Goal: Task Accomplishment & Management: Manage account settings

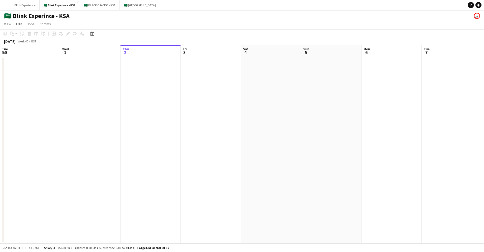
drag, startPoint x: 36, startPoint y: 84, endPoint x: 96, endPoint y: 104, distance: 63.4
click at [96, 104] on app-calendar-viewport "Fri 26 Sat 27 Sun 28 Mon 29 Tue 30 Wed 1 Thu 2 Fri 3 Sat 4 Sun 5 Mon 6 Tue 7 We…" at bounding box center [242, 144] width 484 height 198
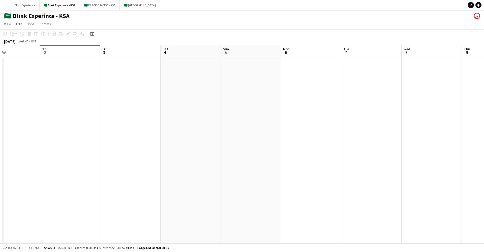
scroll to position [0, 207]
drag, startPoint x: 135, startPoint y: 110, endPoint x: 107, endPoint y: 111, distance: 27.7
click at [107, 111] on app-calendar-viewport "Sun 28 Mon 29 Tue 30 Wed 1 Thu 2 Fri 3 Sat 4 Sun 5 Mon 6 Tue 7 Wed 8 Thu 9 Fri …" at bounding box center [242, 144] width 484 height 198
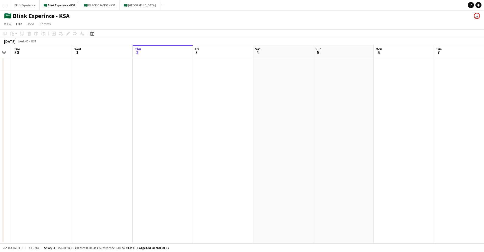
drag, startPoint x: 98, startPoint y: 106, endPoint x: 197, endPoint y: 108, distance: 98.9
click at [197, 108] on app-calendar-viewport "Sun 28 Mon 29 Tue 30 Wed 1 Thu 2 Fri 3 Sat 4 Sun 5 Mon 6 Tue 7 Wed 8 Thu 9 Fri …" at bounding box center [242, 144] width 484 height 198
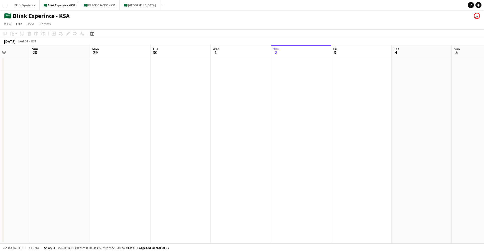
drag, startPoint x: 132, startPoint y: 106, endPoint x: 162, endPoint y: 113, distance: 30.2
click at [269, 117] on app-calendar-viewport "Thu 25 Fri 26 Sat 27 Sun 28 Mon 29 Tue 30 Wed 1 Thu 2 Fri 3 Sat 4 Sun 5 Mon 6 T…" at bounding box center [242, 144] width 484 height 198
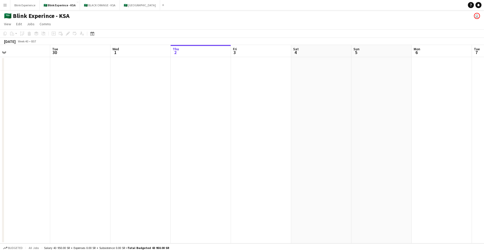
drag, startPoint x: 149, startPoint y: 112, endPoint x: 49, endPoint y: 117, distance: 99.7
click at [47, 120] on app-calendar-viewport "Fri 26 Sat 27 Sun 28 Mon 29 Tue 30 Wed 1 Thu 2 Fri 3 Sat 4 Sun 5 Mon 6 Tue 7 We…" at bounding box center [242, 144] width 484 height 198
drag, startPoint x: 209, startPoint y: 105, endPoint x: 101, endPoint y: 116, distance: 108.2
click at [101, 116] on app-calendar-viewport "Fri 26 Sat 27 Sun 28 Mon 29 Tue 30 Wed 1 Thu 2 Fri 3 Sat 4 Sun 5 Mon 6 Tue 7 We…" at bounding box center [242, 144] width 484 height 198
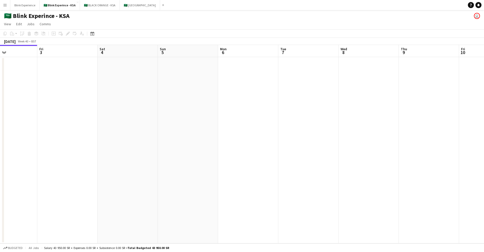
drag, startPoint x: 163, startPoint y: 111, endPoint x: 77, endPoint y: 124, distance: 86.7
click at [77, 124] on app-calendar-viewport "Mon 29 Tue 30 Wed 1 Thu 2 Fri 3 Sat 4 Sun 5 Mon 6 Tue 7 Wed 8 Thu 9 Fri 10 Sat …" at bounding box center [242, 144] width 484 height 198
drag, startPoint x: 201, startPoint y: 110, endPoint x: 45, endPoint y: 115, distance: 156.4
click at [45, 115] on app-calendar-viewport "Wed 1 Thu 2 Fri 3 Sat 4 Sun 5 Mon 6 Tue 7 Wed 8 Thu 9 Fri 10 Sat 11 Sun 12 Mon …" at bounding box center [242, 144] width 484 height 198
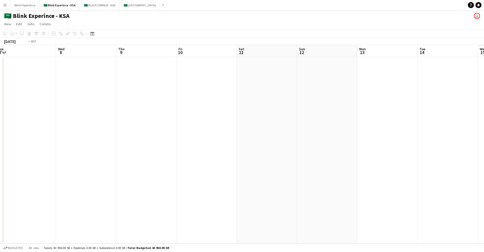
drag, startPoint x: 170, startPoint y: 106, endPoint x: 46, endPoint y: 112, distance: 124.0
click at [46, 112] on app-calendar-viewport "Fri 3 Sat 4 Sun 5 Mon 6 Tue 7 Wed 8 Thu 9 Fri 10 Sat 11 Sun 12 Mon 13 Tue 14 We…" at bounding box center [242, 144] width 484 height 198
drag, startPoint x: 163, startPoint y: 101, endPoint x: 90, endPoint y: 110, distance: 72.9
click at [90, 110] on app-calendar-viewport "Sun 5 Mon 6 Tue 7 Wed 8 Thu 9 Fri 10 Sat 11 Sun 12 Mon 13 Tue 14 Wed 15 Thu 16 …" at bounding box center [242, 144] width 484 height 198
drag, startPoint x: 210, startPoint y: 112, endPoint x: 110, endPoint y: 118, distance: 100.5
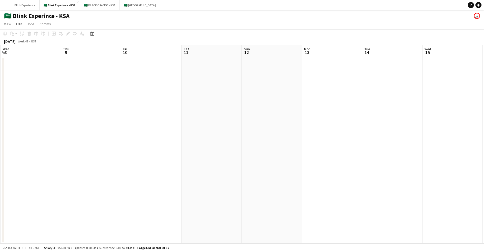
click at [110, 118] on app-calendar-viewport "Sun 5 Mon 6 Tue 7 Wed 8 Thu 9 Fri 10 Sat 11 Sun 12 Mon 13 Tue 14 Wed 15 Thu 16 …" at bounding box center [242, 144] width 484 height 198
drag, startPoint x: 195, startPoint y: 110, endPoint x: 249, endPoint y: 113, distance: 53.5
click at [249, 113] on app-calendar-viewport "Tue 7 Wed 8 Thu 9 Fri 10 Sat 11 Sun 12 Mon 13 Tue 14 Wed 15 Thu 16 Fri 17 Sat 1…" at bounding box center [242, 144] width 484 height 198
drag, startPoint x: 90, startPoint y: 108, endPoint x: 230, endPoint y: 106, distance: 140.0
click at [230, 106] on app-calendar-viewport "Tue 7 Wed 8 Thu 9 Fri 10 Sat 11 Sun 12 Mon 13 Tue 14 Wed 15 Thu 16 Fri 17 Sat 1…" at bounding box center [242, 144] width 484 height 198
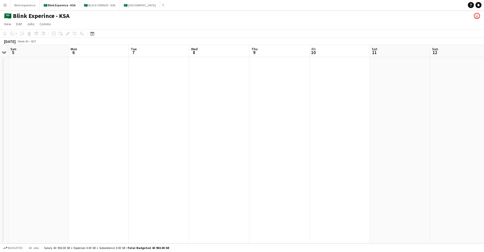
drag, startPoint x: 113, startPoint y: 109, endPoint x: 229, endPoint y: 105, distance: 115.8
click at [229, 105] on app-calendar-viewport "Fri 3 Sat 4 Sun 5 Mon 6 Tue 7 Wed 8 Thu 9 Fri 10 Sat 11 Sun 12 Mon 13 Tue 14 We…" at bounding box center [242, 144] width 484 height 198
drag, startPoint x: 118, startPoint y: 113, endPoint x: 215, endPoint y: 108, distance: 97.7
click at [215, 108] on app-calendar-viewport "Wed 1 Thu 2 Fri 3 Sat 4 Sun 5 Mon 6 Tue 7 Wed 8 Thu 9 Fri 10 Sat 11 Sun 12 Mon …" at bounding box center [242, 144] width 484 height 198
drag, startPoint x: 136, startPoint y: 116, endPoint x: 216, endPoint y: 111, distance: 80.9
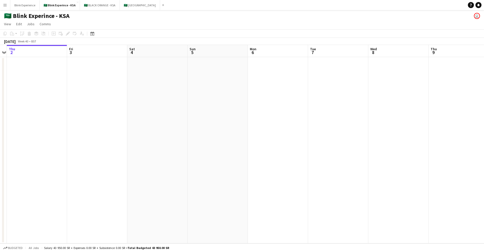
click at [217, 110] on app-calendar-viewport "Tue 30 Wed 1 Thu 2 Fri 3 Sat 4 Sun 5 Mon 6 Tue 7 Wed 8 Thu 9 Fri 10 Sat 11 Sun …" at bounding box center [242, 144] width 484 height 198
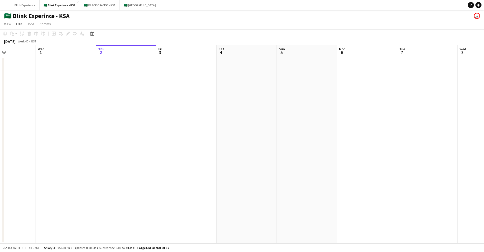
drag, startPoint x: 116, startPoint y: 113, endPoint x: 204, endPoint y: 105, distance: 87.9
click at [206, 104] on app-calendar-viewport "Sun 28 Mon 29 Tue 30 Wed 1 Thu 2 Fri 3 Sat 4 Sun 5 Mon 6 Tue 7 Wed 8 Thu 9 Fri …" at bounding box center [242, 144] width 484 height 198
drag, startPoint x: 137, startPoint y: 113, endPoint x: 206, endPoint y: 107, distance: 68.4
click at [207, 106] on app-calendar-viewport "Sun 28 Mon 29 Tue 30 Wed 1 Thu 2 Fri 3 Sat 4 Sun 5 Mon 6 Tue 7 Wed 8 Thu 9 Fri …" at bounding box center [242, 144] width 484 height 198
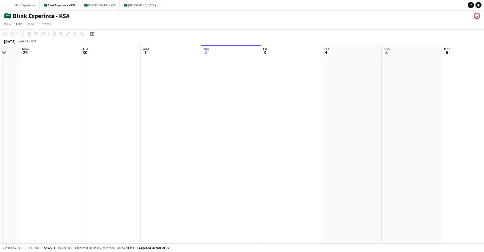
scroll to position [0, 136]
drag, startPoint x: 135, startPoint y: 109, endPoint x: 194, endPoint y: 103, distance: 59.0
click at [194, 103] on app-calendar-viewport "Fri 26 Sat 27 Sun 28 Mon 29 Tue 30 Wed 1 Thu 2 Fri 3 Sat 4 Sun 5 Mon 6 Tue 7 We…" at bounding box center [242, 144] width 484 height 198
drag, startPoint x: 87, startPoint y: 94, endPoint x: 186, endPoint y: 95, distance: 98.9
click at [186, 95] on app-calendar-viewport "Thu 25 Fri 26 Sat 27 Sun 28 Mon 29 Tue 30 Wed 1 Thu 2 Fri 3 Sat 4 Sun 5 Mon 6 T…" at bounding box center [242, 144] width 484 height 198
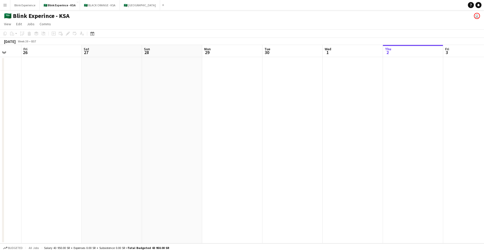
drag, startPoint x: 127, startPoint y: 101, endPoint x: 187, endPoint y: 104, distance: 59.4
click at [187, 104] on app-calendar-viewport "Tue 23 Wed 24 Thu 25 Fri 26 Sat 27 Sun 28 Mon 29 Tue 30 Wed 1 Thu 2 Fri 3 Sat 4…" at bounding box center [242, 144] width 484 height 198
drag, startPoint x: 108, startPoint y: 104, endPoint x: 167, endPoint y: 105, distance: 59.8
click at [167, 105] on app-calendar-viewport "Tue 23 3/3 1 Job Wed 24 Thu 25 Fri 26 Sat 27 Sun 28 Mon 29 Tue 30 Wed 1 Thu 2 F…" at bounding box center [242, 144] width 484 height 198
drag, startPoint x: 102, startPoint y: 105, endPoint x: 165, endPoint y: 104, distance: 63.0
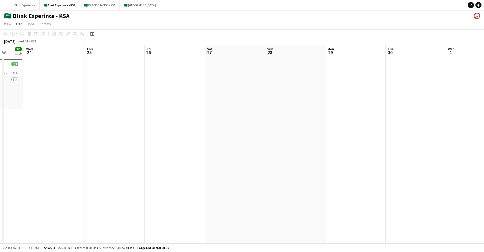
click at [165, 104] on app-calendar-viewport "Sun 21 Mon 22 3/3 1 Job Tue 23 3/3 1 Job Wed 24 Thu 25 Fri 26 Sat 27 Sun 28 Mon…" at bounding box center [242, 144] width 484 height 198
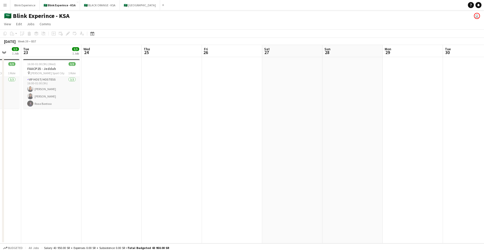
drag, startPoint x: 86, startPoint y: 102, endPoint x: 144, endPoint y: 94, distance: 57.7
click at [144, 94] on app-calendar-viewport "Sat 20 Sun 21 Mon 22 3/3 1 Job Tue 23 3/3 1 Job Wed 24 Thu 25 Fri 26 Sat 27 Sun…" at bounding box center [242, 144] width 484 height 198
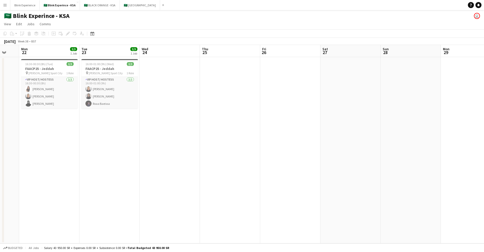
scroll to position [0, 156]
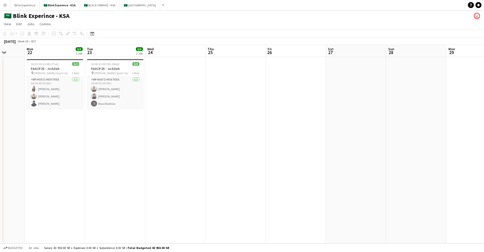
drag, startPoint x: 121, startPoint y: 101, endPoint x: 184, endPoint y: 101, distance: 63.5
click at [184, 101] on app-calendar-viewport "Fri 19 Sat 20 Sun 21 Mon 22 3/3 1 Job Tue 23 3/3 1 Job Wed 24 Thu 25 Fri 26 Sat…" at bounding box center [242, 144] width 484 height 198
click at [96, 8] on button "🇸🇦 BLACK ORANGE - KSA Close" at bounding box center [100, 5] width 40 height 10
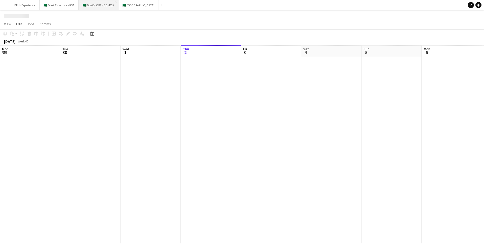
scroll to position [0, 121]
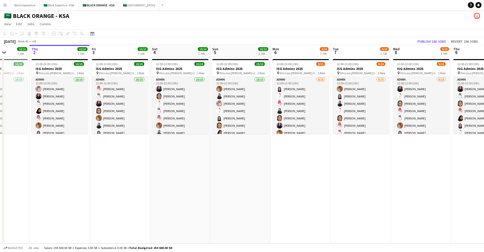
drag, startPoint x: 353, startPoint y: 168, endPoint x: 260, endPoint y: 160, distance: 94.0
click at [260, 160] on app-calendar-viewport "Mon 29 10/10 1 Job Tue 30 10/10 1 Job Wed 1 10/10 1 Job Thu 2 10/10 1 Job Fri 3…" at bounding box center [242, 144] width 484 height 198
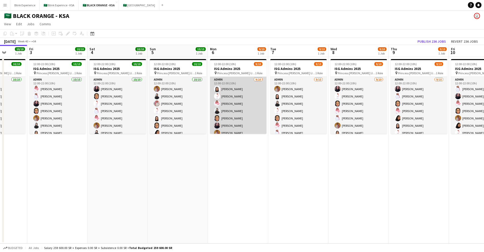
click at [244, 101] on app-card-role "Admin [DATE] 12:00-22:00 (10h) [PERSON_NAME] [PERSON_NAME] [PERSON_NAME] Elaf […" at bounding box center [238, 118] width 56 height 83
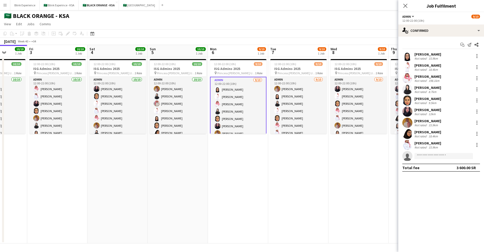
click at [424, 86] on div "[PERSON_NAME]" at bounding box center [428, 87] width 27 height 5
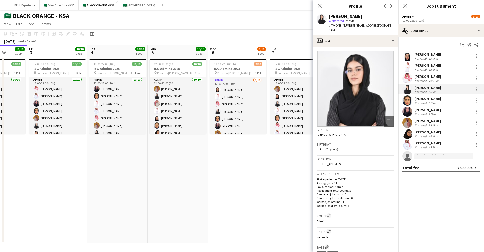
scroll to position [209, 0]
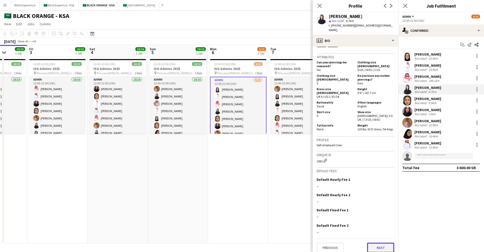
click at [375, 242] on button "Next" at bounding box center [380, 247] width 27 height 10
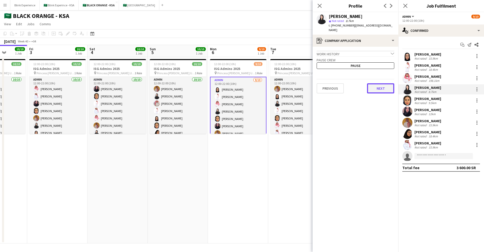
click at [378, 83] on button "Next" at bounding box center [380, 88] width 27 height 10
click at [375, 83] on button "Next" at bounding box center [380, 85] width 27 height 10
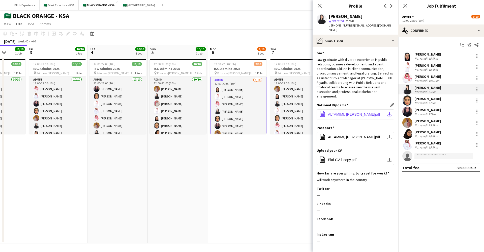
click at [388, 112] on app-icon "download-bottom" at bounding box center [390, 114] width 4 height 4
click at [423, 133] on div "[PERSON_NAME]" at bounding box center [428, 132] width 27 height 5
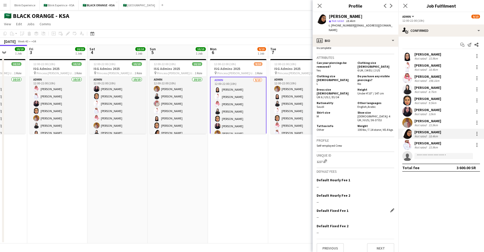
scroll to position [268, 0]
click at [376, 244] on button "Next" at bounding box center [380, 247] width 27 height 10
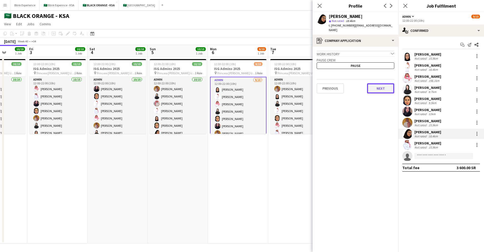
click at [375, 86] on button "Next" at bounding box center [380, 88] width 27 height 10
click at [375, 85] on button "Next" at bounding box center [380, 85] width 27 height 10
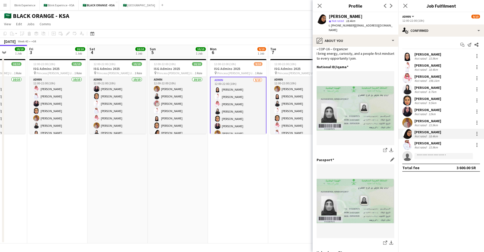
scroll to position [76, 0]
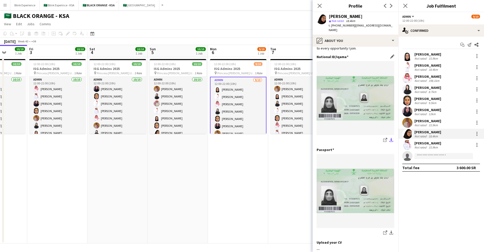
click at [388, 137] on button "download-bottom" at bounding box center [391, 140] width 6 height 6
click at [425, 96] on div "[PERSON_NAME]" at bounding box center [428, 98] width 27 height 5
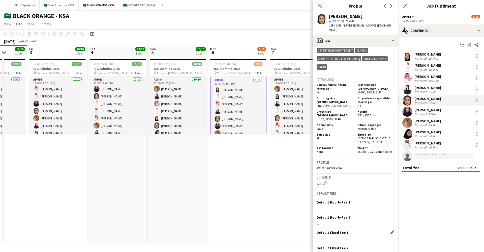
scroll to position [296, 0]
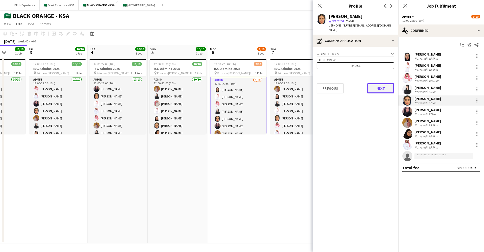
click at [380, 83] on button "Next" at bounding box center [380, 88] width 27 height 10
click at [378, 82] on button "Next" at bounding box center [380, 85] width 27 height 10
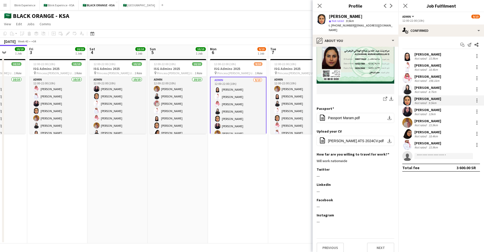
scroll to position [70, 0]
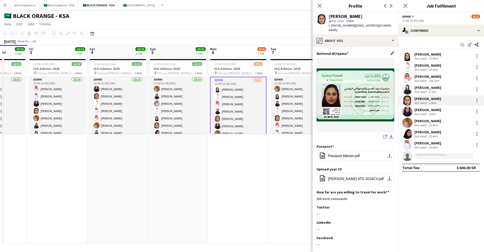
click at [389, 134] on app-icon "download-bottom" at bounding box center [391, 136] width 4 height 5
click at [432, 111] on div "[PERSON_NAME]" at bounding box center [428, 109] width 27 height 5
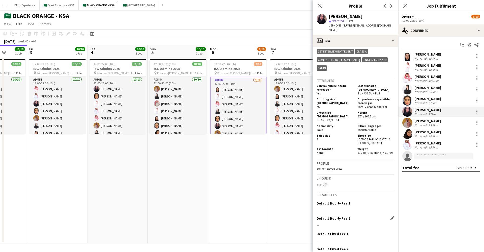
scroll to position [320, 0]
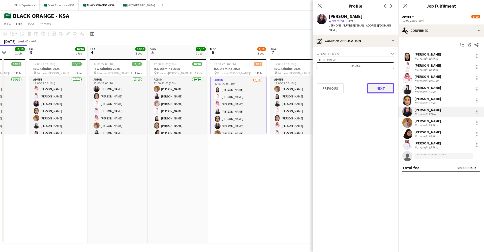
click at [377, 84] on button "Next" at bounding box center [380, 88] width 27 height 10
click at [377, 82] on button "Next" at bounding box center [380, 85] width 27 height 10
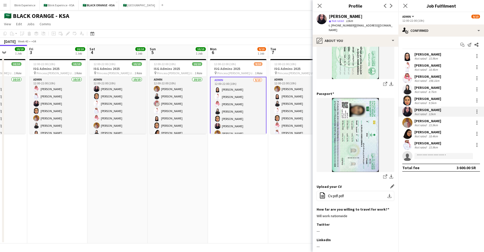
scroll to position [178, 0]
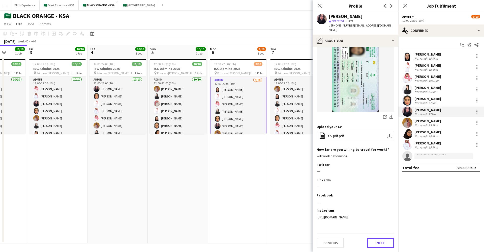
click at [374, 243] on button "Next" at bounding box center [380, 243] width 27 height 10
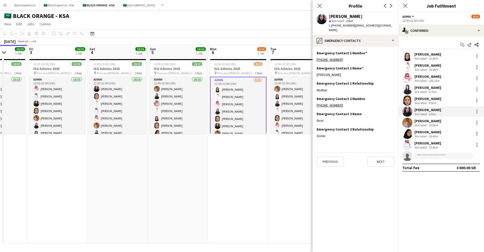
scroll to position [0, 0]
click at [378, 159] on button "Next" at bounding box center [380, 161] width 27 height 10
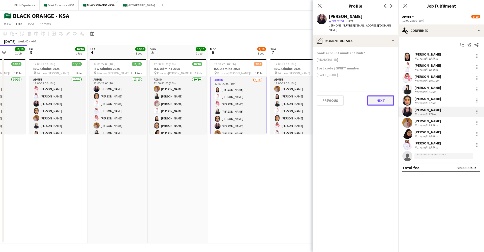
click at [379, 97] on button "Next" at bounding box center [380, 100] width 27 height 10
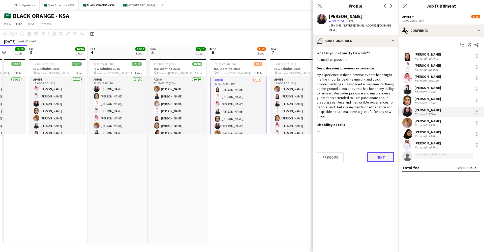
click at [371, 152] on button "Next" at bounding box center [380, 157] width 27 height 10
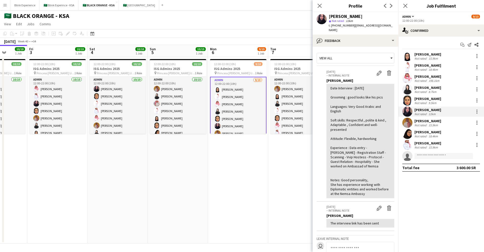
scroll to position [68, 0]
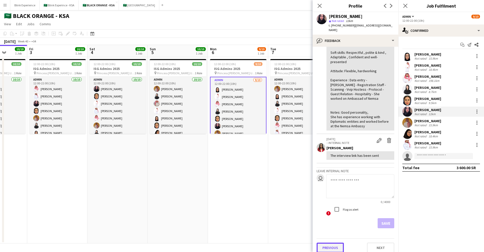
click at [331, 244] on button "Previous" at bounding box center [330, 247] width 27 height 10
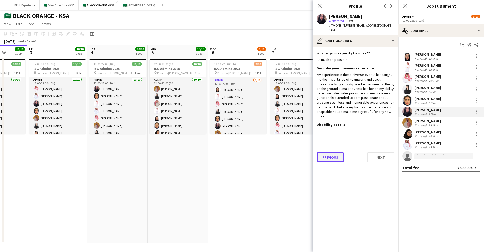
click at [338, 152] on button "Previous" at bounding box center [330, 157] width 27 height 10
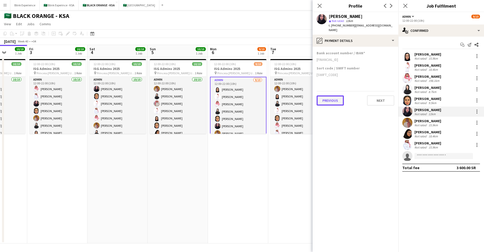
click at [333, 99] on button "Previous" at bounding box center [330, 100] width 27 height 10
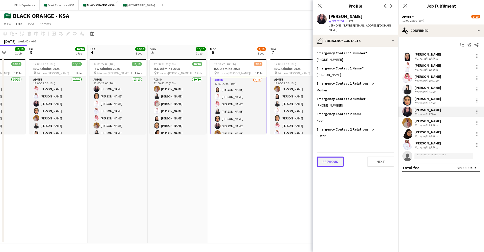
click at [331, 156] on button "Previous" at bounding box center [330, 161] width 27 height 10
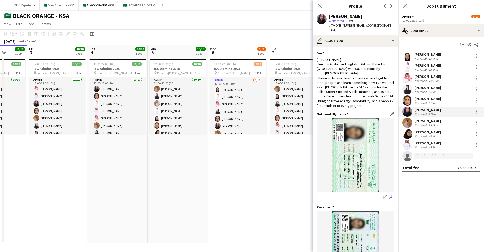
click at [389, 197] on app-icon "download-bottom" at bounding box center [391, 197] width 4 height 5
click at [429, 87] on div "[PERSON_NAME]" at bounding box center [428, 87] width 27 height 5
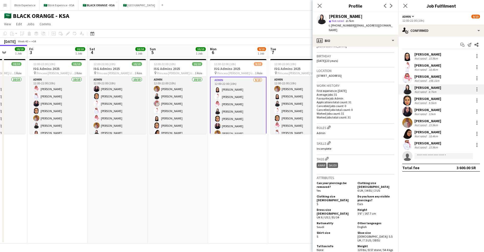
scroll to position [209, 0]
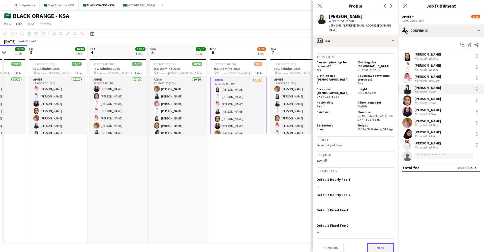
click at [377, 242] on button "Next" at bounding box center [380, 247] width 27 height 10
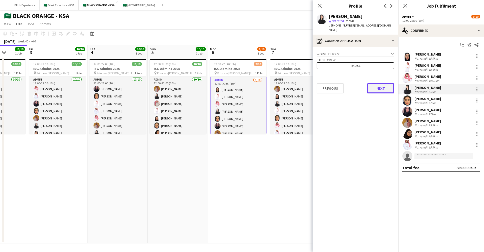
click at [387, 86] on button "Next" at bounding box center [380, 88] width 27 height 10
click at [386, 82] on button "Next" at bounding box center [380, 85] width 27 height 10
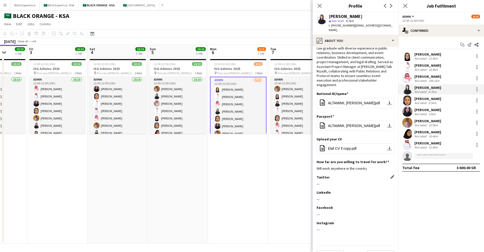
scroll to position [14, 0]
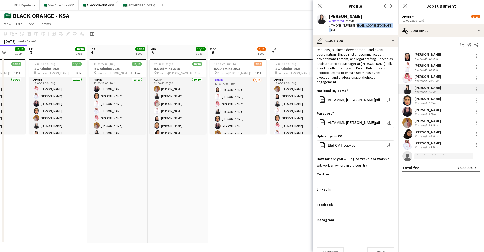
drag, startPoint x: 382, startPoint y: 26, endPoint x: 353, endPoint y: 27, distance: 29.5
click at [353, 27] on div "[PERSON_NAME] star Not rated 8.7km t. [PHONE_NUMBER] | [EMAIL_ADDRESS][DOMAIN_N…" at bounding box center [356, 23] width 86 height 22
copy span "[EMAIL_ADDRESS][DOMAIN_NAME]"
click at [268, 168] on app-date-cell "12:00-22:00 (10h) 9/10 ISG Admins 2025 pin Princess [PERSON_NAME] University 1 …" at bounding box center [298, 150] width 60 height 186
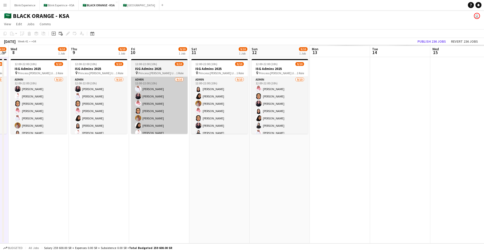
drag, startPoint x: 407, startPoint y: 142, endPoint x: 155, endPoint y: 106, distance: 254.8
click at [88, 116] on app-calendar-viewport "Sun 5 10/10 1 Job Mon 6 9/10 1 Job Tue 7 9/10 1 Job Wed 8 9/10 1 Job Thu 9 9/10…" at bounding box center [242, 144] width 484 height 198
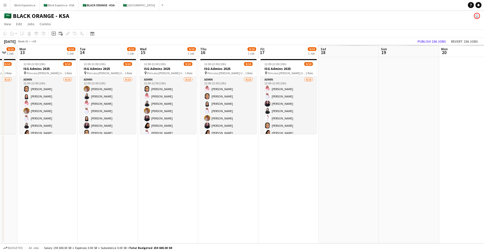
drag, startPoint x: 349, startPoint y: 148, endPoint x: 108, endPoint y: 148, distance: 240.8
click at [104, 150] on app-calendar-viewport "Thu 9 9/10 1 Job Fri 10 9/10 1 Job Sat 11 9/10 1 Job Sun 12 9/10 1 Job Mon 13 9…" at bounding box center [242, 144] width 484 height 198
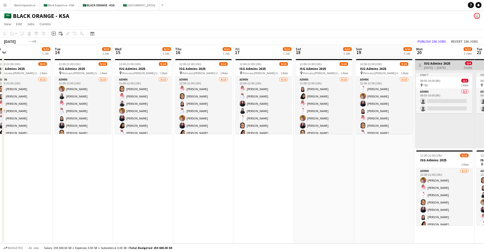
drag, startPoint x: 375, startPoint y: 182, endPoint x: 253, endPoint y: 168, distance: 123.1
click at [189, 182] on app-calendar-viewport "Fri 10 9/10 1 Job Sat 11 9/10 1 Job Sun 12 9/10 1 Job Mon 13 9/10 1 Job Tue 14 …" at bounding box center [242, 144] width 484 height 198
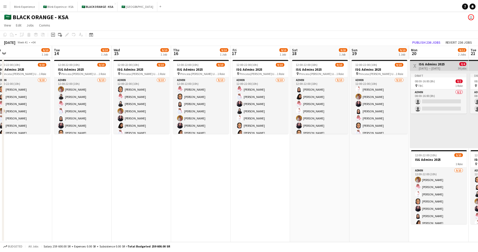
scroll to position [0, 184]
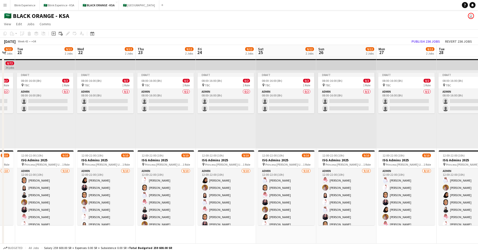
drag, startPoint x: 439, startPoint y: 172, endPoint x: 53, endPoint y: 172, distance: 386.1
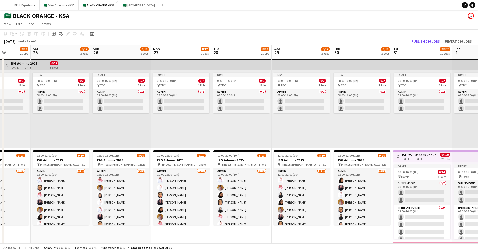
drag, startPoint x: 395, startPoint y: 167, endPoint x: 196, endPoint y: 170, distance: 199.0
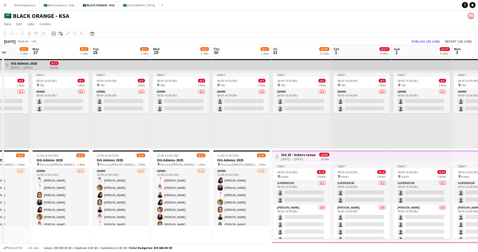
scroll to position [0, 151]
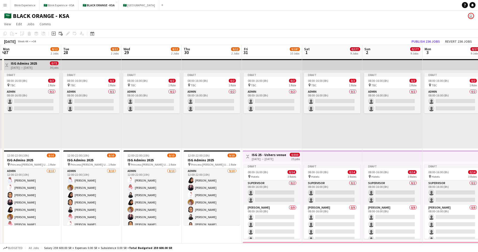
drag, startPoint x: 393, startPoint y: 175, endPoint x: 205, endPoint y: 147, distance: 190.5
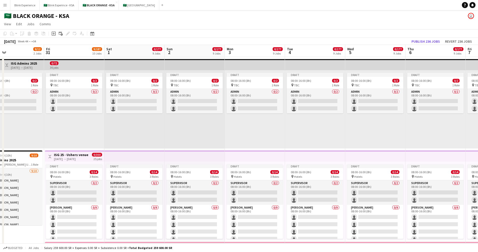
scroll to position [0, 133]
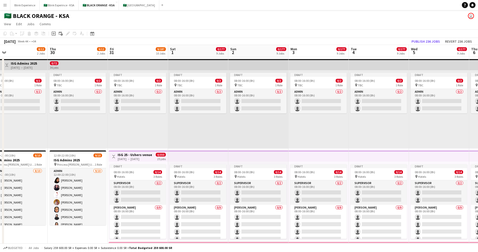
drag, startPoint x: 412, startPoint y: 161, endPoint x: 234, endPoint y: 149, distance: 177.7
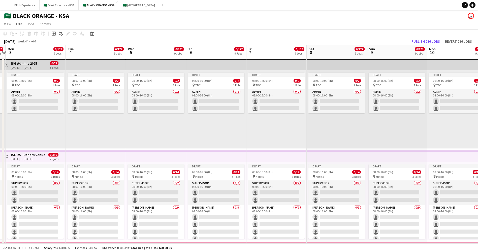
drag, startPoint x: 273, startPoint y: 157, endPoint x: 241, endPoint y: 150, distance: 33.3
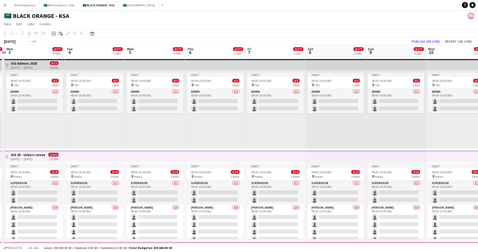
drag, startPoint x: 390, startPoint y: 149, endPoint x: 366, endPoint y: 153, distance: 24.4
drag, startPoint x: 387, startPoint y: 155, endPoint x: 276, endPoint y: 162, distance: 111.7
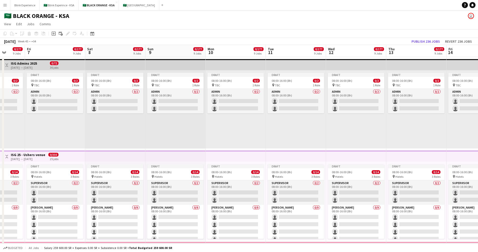
drag, startPoint x: 273, startPoint y: 162, endPoint x: 282, endPoint y: 156, distance: 10.8
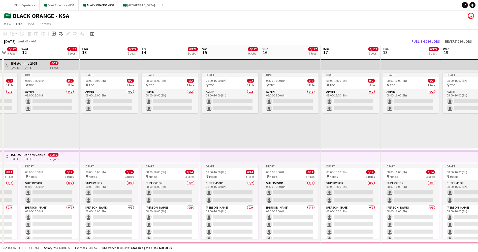
scroll to position [0, 202]
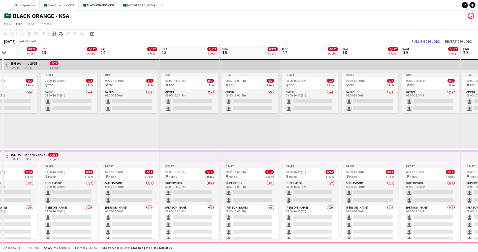
drag, startPoint x: 414, startPoint y: 162, endPoint x: 192, endPoint y: 152, distance: 221.7
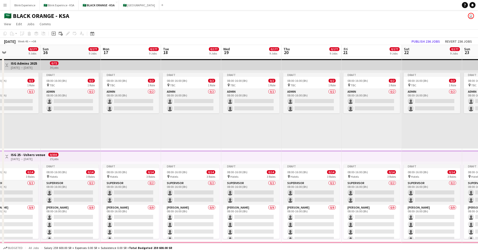
drag, startPoint x: 448, startPoint y: 163, endPoint x: 268, endPoint y: 161, distance: 180.1
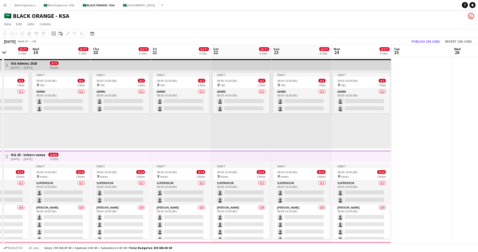
scroll to position [0, 150]
drag, startPoint x: 460, startPoint y: 157, endPoint x: 457, endPoint y: 163, distance: 7.4
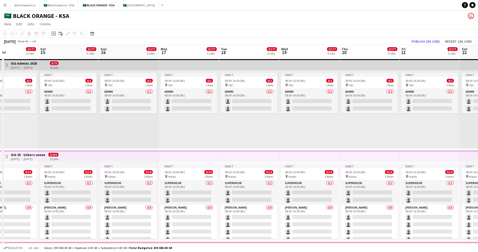
drag, startPoint x: 182, startPoint y: 117, endPoint x: 230, endPoint y: 127, distance: 49.3
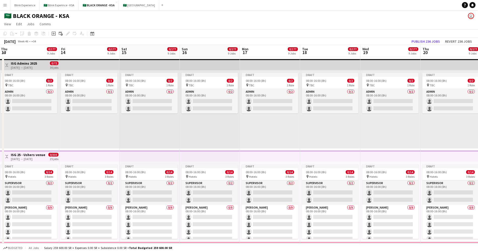
scroll to position [0, 0]
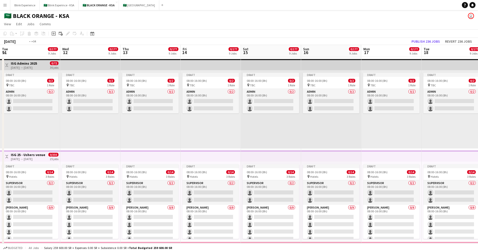
drag, startPoint x: 284, startPoint y: 131, endPoint x: 259, endPoint y: 139, distance: 26.4
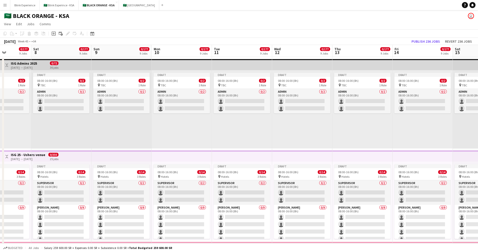
drag, startPoint x: 225, startPoint y: 125, endPoint x: 324, endPoint y: 135, distance: 99.6
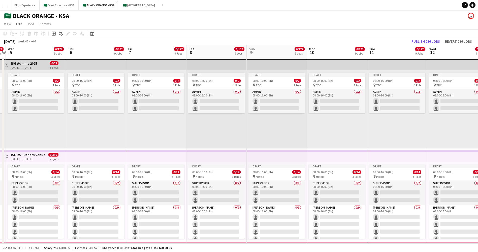
drag, startPoint x: 176, startPoint y: 137, endPoint x: 322, endPoint y: 142, distance: 146.1
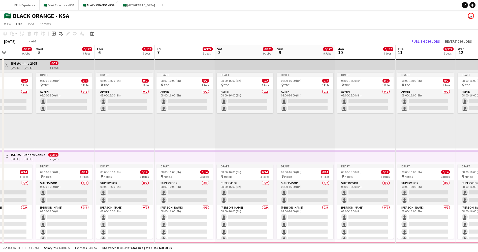
drag, startPoint x: 155, startPoint y: 138, endPoint x: 331, endPoint y: 144, distance: 175.9
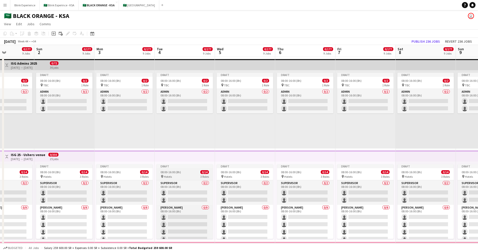
scroll to position [0, 153]
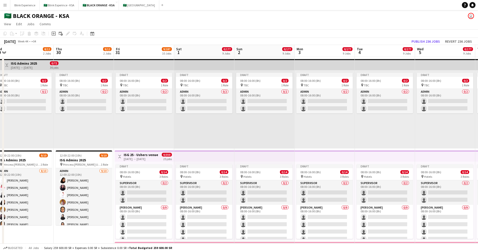
drag, startPoint x: 126, startPoint y: 148, endPoint x: 339, endPoint y: 154, distance: 213.7
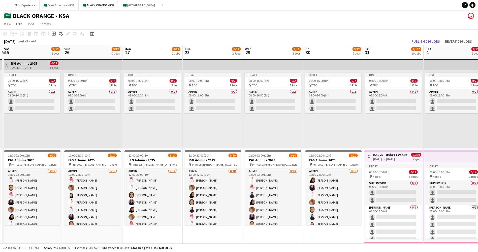
drag, startPoint x: 156, startPoint y: 131, endPoint x: 399, endPoint y: 164, distance: 244.9
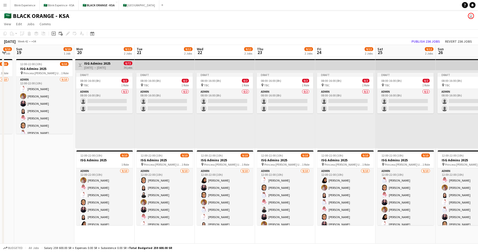
drag, startPoint x: 71, startPoint y: 122, endPoint x: 441, endPoint y: 150, distance: 370.7
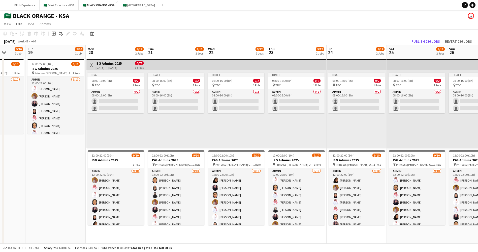
scroll to position [0, 154]
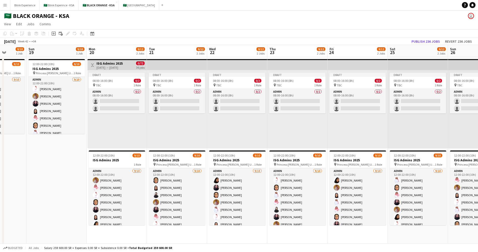
drag, startPoint x: 159, startPoint y: 131, endPoint x: 226, endPoint y: 125, distance: 67.3
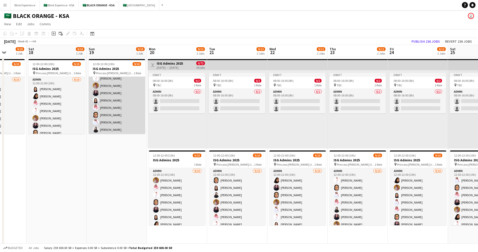
scroll to position [0, 0]
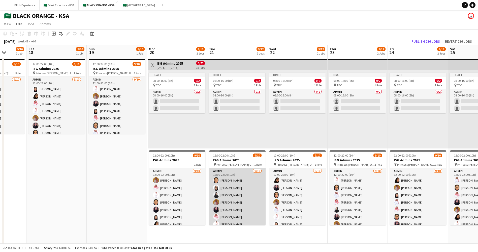
click at [240, 182] on app-card-role "Admin [DATE] 12:00-22:00 (10h) [PERSON_NAME] [PERSON_NAME] Elaf [PERSON_NAME] Y…" at bounding box center [237, 209] width 56 height 83
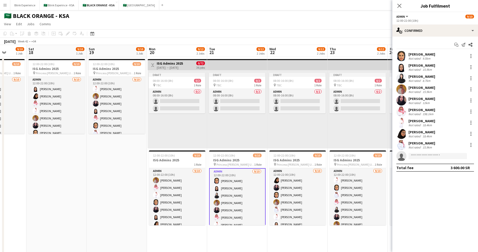
click at [415, 52] on div "[PERSON_NAME]" at bounding box center [422, 54] width 27 height 5
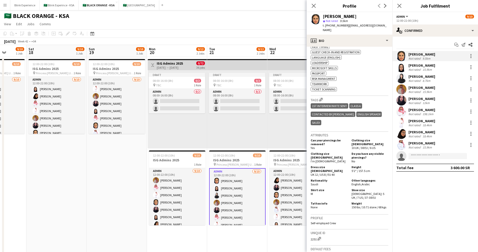
scroll to position [265, 0]
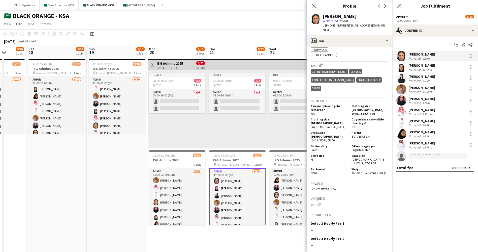
click at [418, 61] on div "[PERSON_NAME] Not rated 9.5km" at bounding box center [436, 56] width 86 height 10
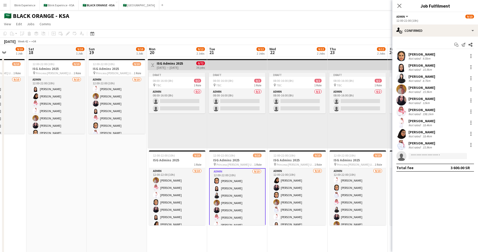
click at [418, 66] on div "[PERSON_NAME]" at bounding box center [422, 65] width 27 height 5
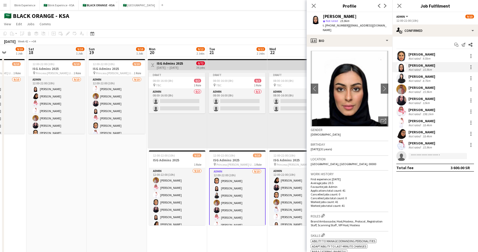
click at [419, 78] on div "[PERSON_NAME]" at bounding box center [422, 76] width 27 height 5
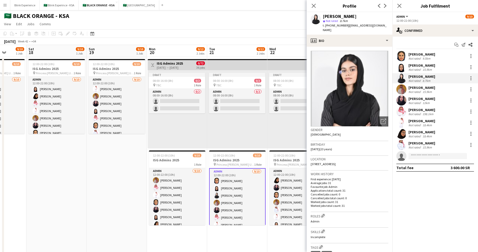
click at [418, 86] on div "[PERSON_NAME]" at bounding box center [422, 87] width 27 height 5
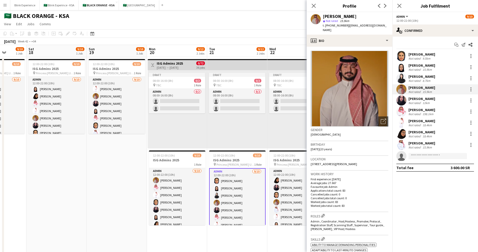
click at [420, 113] on div "Not rated" at bounding box center [415, 114] width 13 height 4
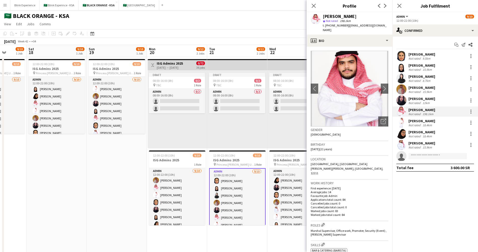
click at [424, 54] on div "[PERSON_NAME]" at bounding box center [422, 54] width 27 height 5
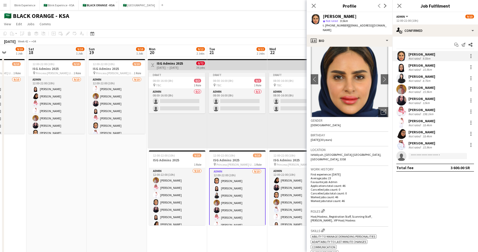
scroll to position [0, 0]
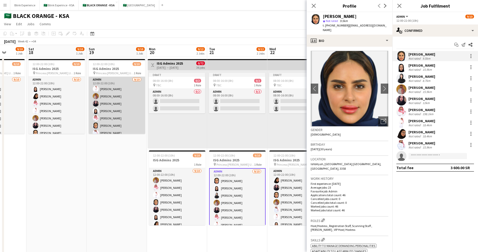
click at [110, 81] on app-card-role "Admin [DATE] 12:00-22:00 (10h) [PERSON_NAME] [PERSON_NAME] Yagmowr [PERSON_NAME…" at bounding box center [117, 118] width 56 height 83
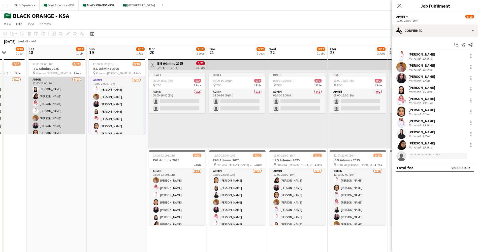
click at [64, 88] on app-card-role "Admin [DATE] 12:00-22:00 (10h) [PERSON_NAME] [PERSON_NAME] [PERSON_NAME] [PERSO…" at bounding box center [56, 118] width 56 height 83
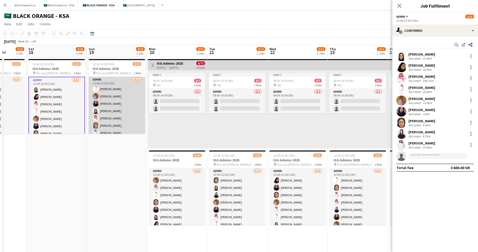
click at [107, 92] on app-card-role "Admin [DATE] 12:00-22:00 (10h) [PERSON_NAME] [PERSON_NAME] Yagmowr [PERSON_NAME…" at bounding box center [117, 118] width 56 height 83
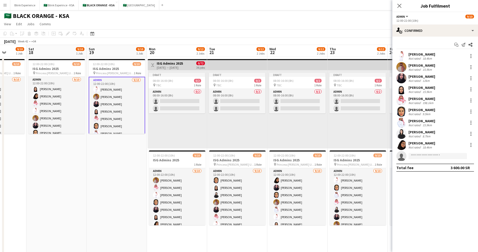
click at [411, 51] on div "[PERSON_NAME] Not rated 18.4km" at bounding box center [436, 56] width 86 height 10
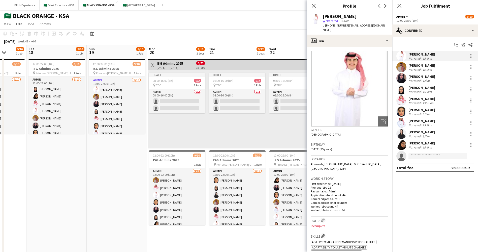
click at [424, 65] on div "[PERSON_NAME]" at bounding box center [422, 65] width 27 height 5
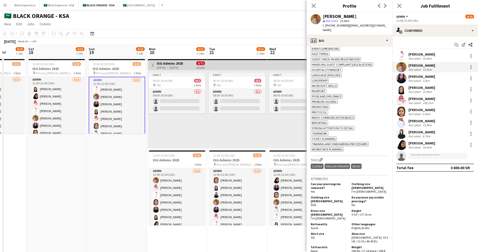
scroll to position [265, 0]
